Goal: Navigation & Orientation: Find specific page/section

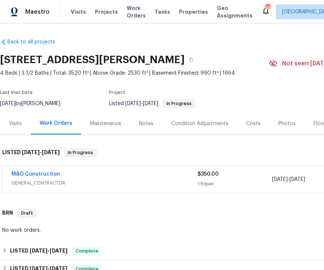
click at [106, 10] on span "Projects" at bounding box center [106, 11] width 23 height 7
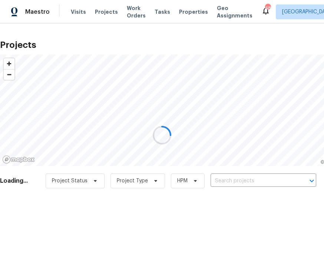
click at [193, 176] on div at bounding box center [162, 135] width 324 height 270
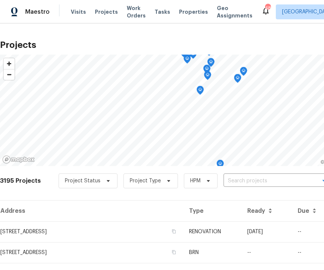
click at [189, 11] on span "Properties" at bounding box center [193, 11] width 29 height 7
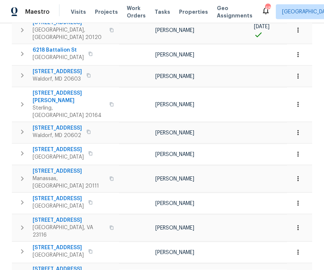
scroll to position [24, 0]
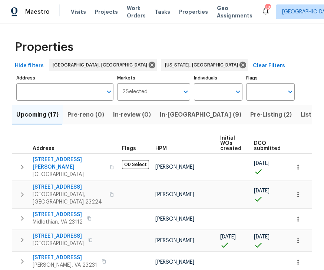
scroll to position [0, 0]
click at [171, 109] on span "In-[GEOGRAPHIC_DATA] (9)" at bounding box center [201, 114] width 82 height 10
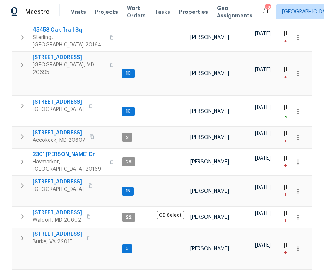
scroll to position [24, 0]
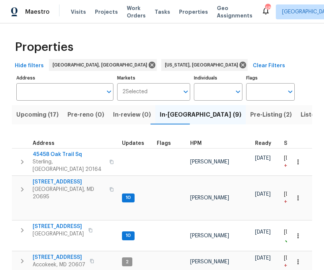
scroll to position [0, 0]
click at [231, 83] on input "Individuals" at bounding box center [212, 91] width 37 height 17
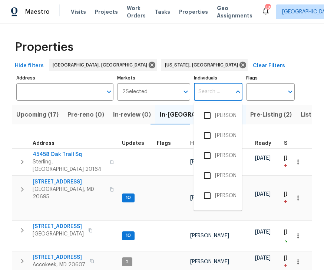
click at [255, 35] on div "Properties" at bounding box center [162, 47] width 300 height 24
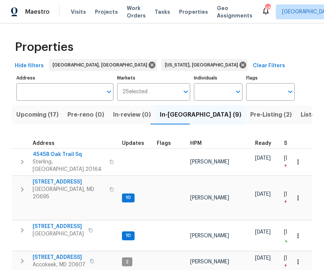
click at [301, 109] on span "Listed (84)" at bounding box center [317, 114] width 33 height 10
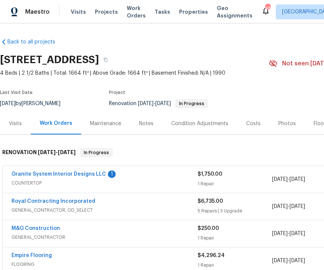
click at [184, 11] on span "Properties" at bounding box center [193, 11] width 29 height 7
